Goal: Task Accomplishment & Management: Use online tool/utility

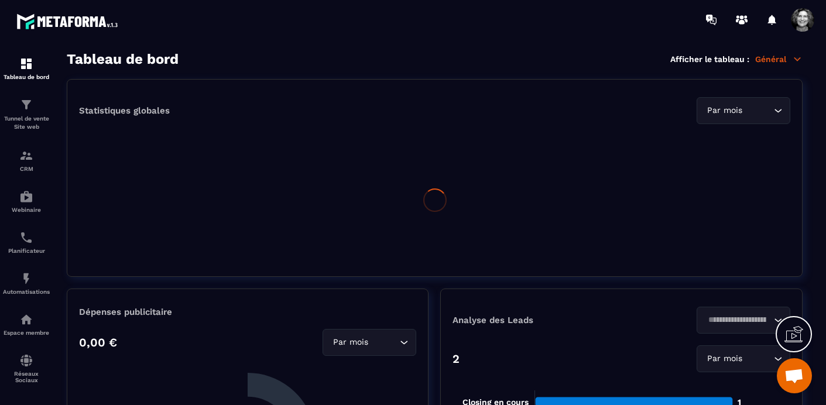
scroll to position [14929, 0]
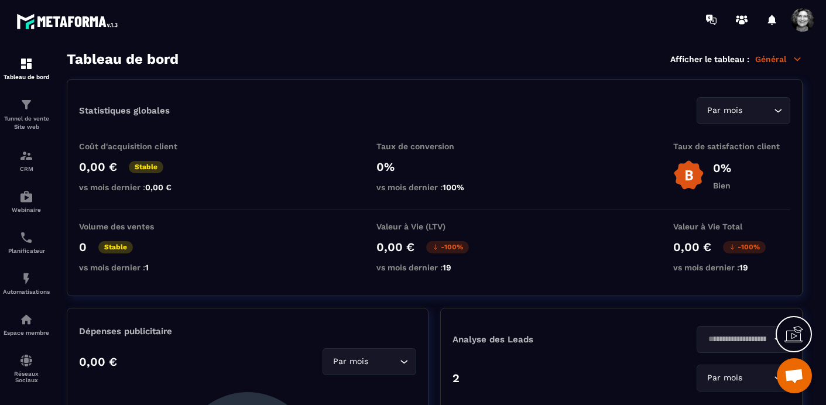
click at [806, 17] on span at bounding box center [802, 19] width 23 height 23
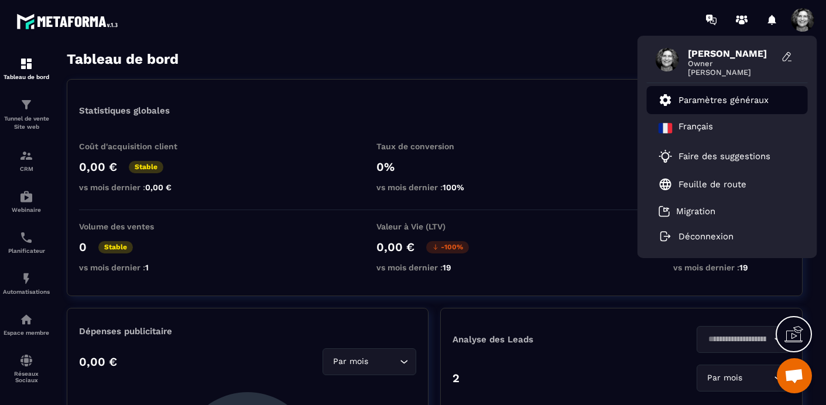
click at [740, 101] on p "Paramètres généraux" at bounding box center [724, 100] width 90 height 11
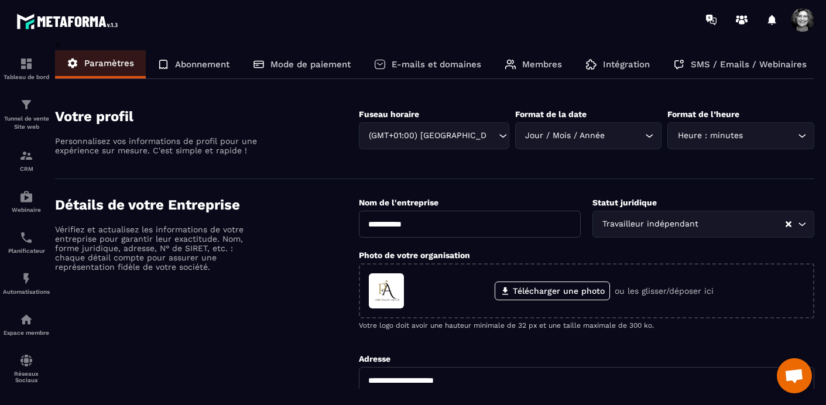
click at [626, 66] on p "Intégration" at bounding box center [626, 64] width 47 height 11
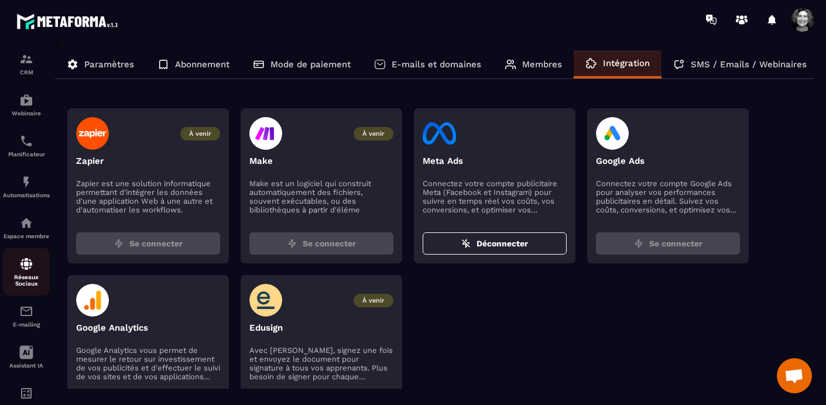
scroll to position [101, 0]
click at [25, 275] on p "Réseaux Sociaux" at bounding box center [26, 276] width 47 height 13
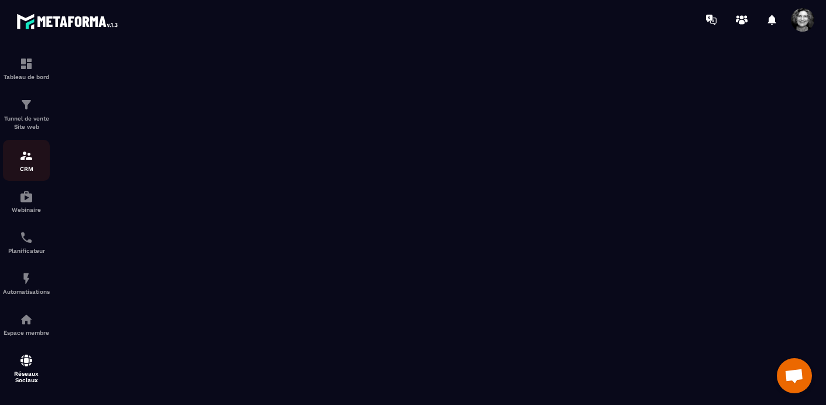
click at [26, 165] on div "CRM" at bounding box center [26, 160] width 47 height 23
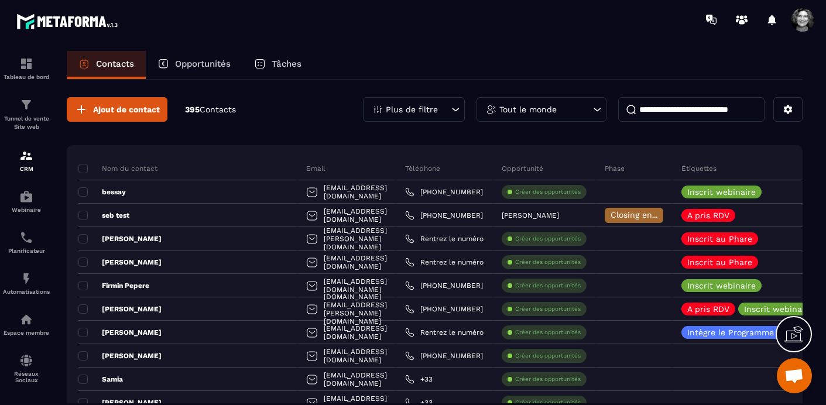
click at [457, 109] on icon at bounding box center [456, 110] width 7 height 4
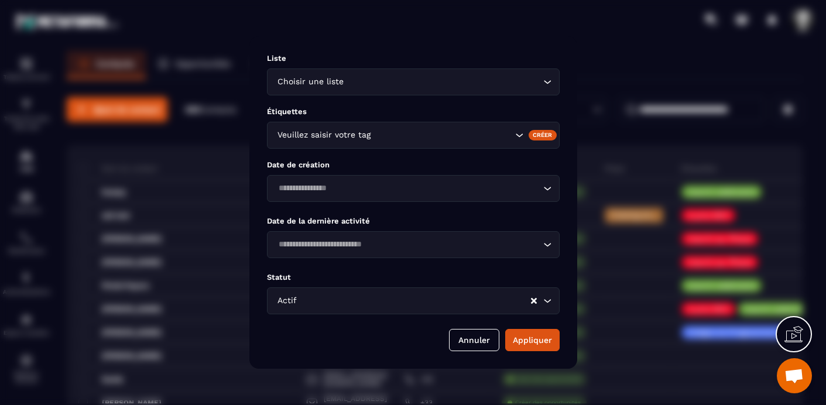
click at [628, 105] on div "Modal window" at bounding box center [413, 202] width 826 height 405
click at [469, 340] on button "Annuler" at bounding box center [474, 340] width 50 height 22
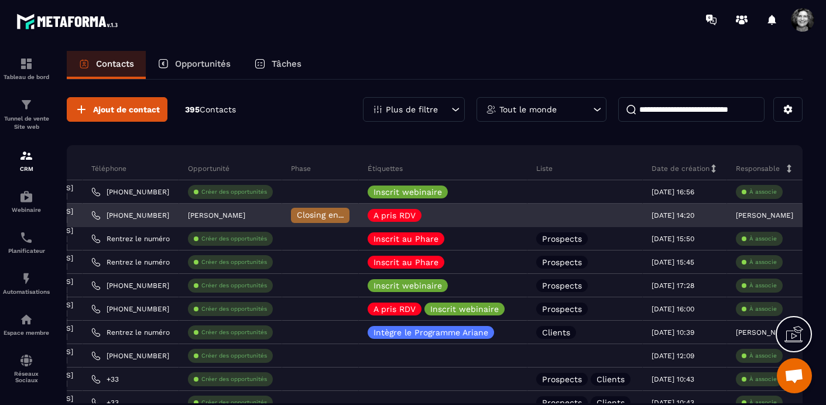
scroll to position [0, 318]
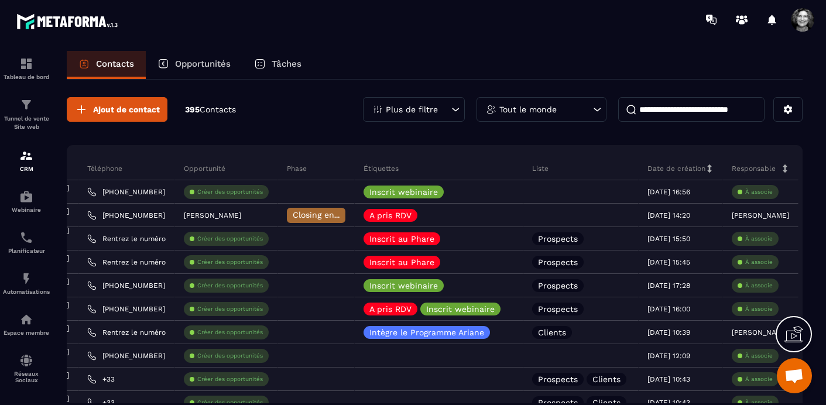
click at [659, 169] on p "Date de création" at bounding box center [677, 168] width 58 height 9
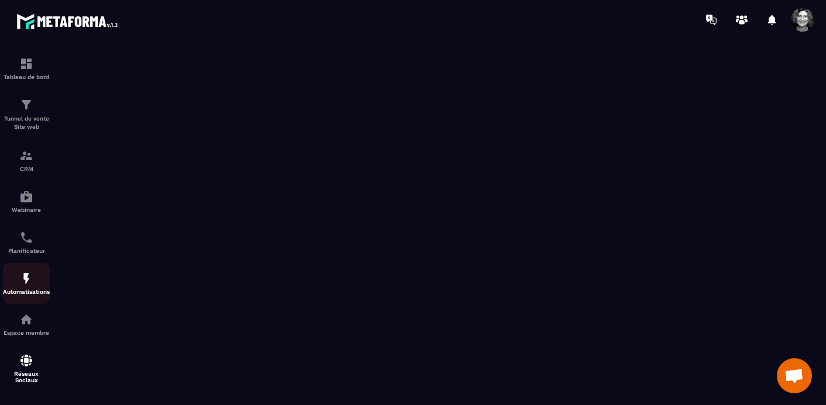
click at [21, 280] on img at bounding box center [26, 279] width 14 height 14
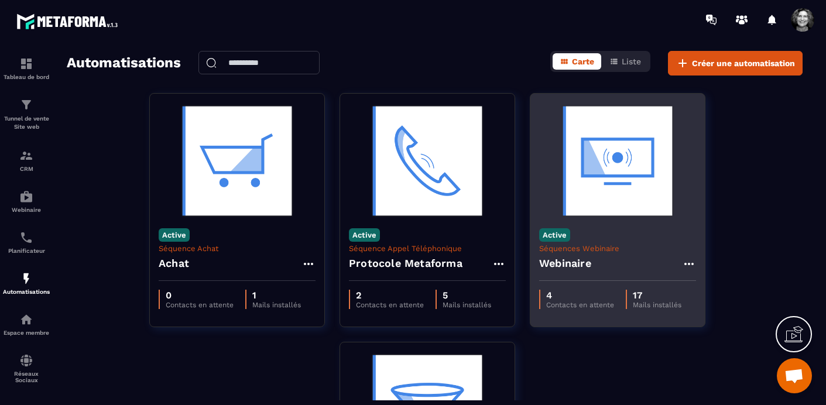
click at [609, 185] on img at bounding box center [617, 160] width 157 height 117
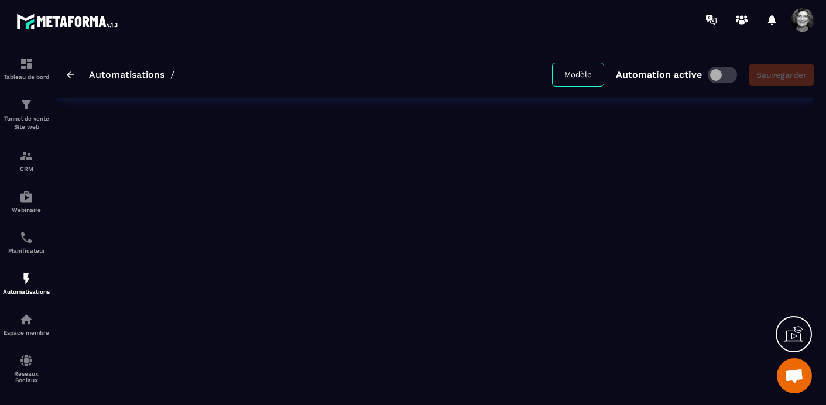
type input "*********"
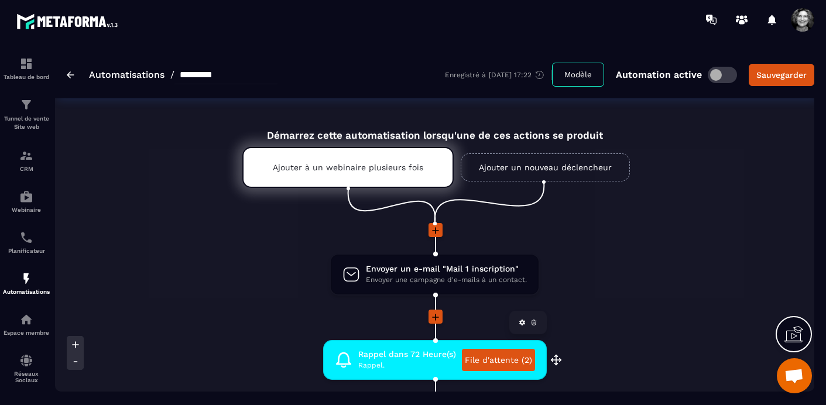
click at [501, 358] on link "File d'attente (2)" at bounding box center [498, 360] width 73 height 22
click at [792, 73] on div "Sauvegarder" at bounding box center [781, 75] width 50 height 12
